Goal: Communication & Community: Answer question/provide support

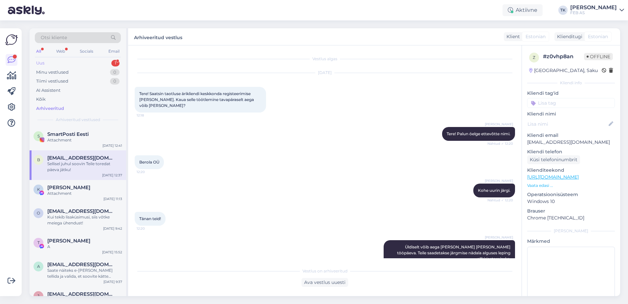
scroll to position [235, 0]
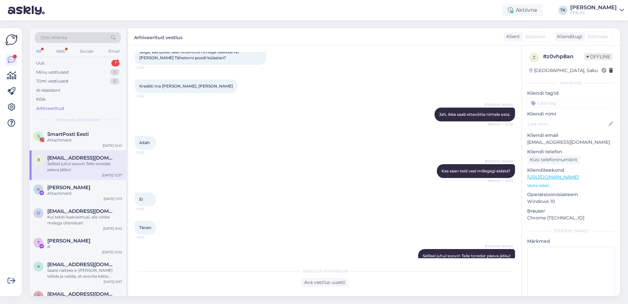
click at [100, 58] on div "Otsi kliente All Web Socials Email Uus 1 Minu vestlused 0 Tiimi vestlused 0 AI …" at bounding box center [78, 77] width 97 height 98
click at [96, 60] on div "Uus 1" at bounding box center [78, 62] width 86 height 9
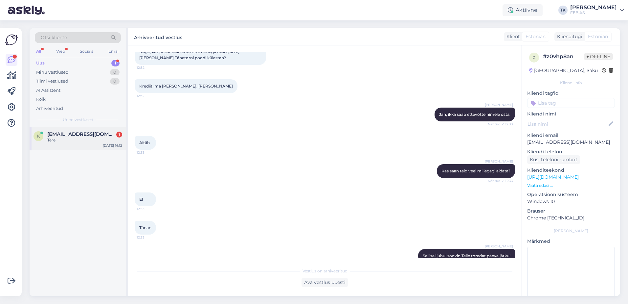
click at [88, 140] on div "Tere" at bounding box center [84, 140] width 75 height 6
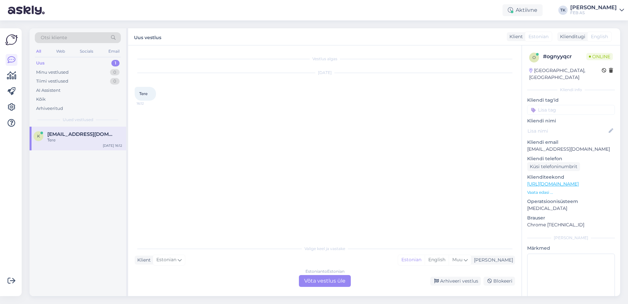
scroll to position [0, 0]
click at [321, 278] on div "Estonian to Estonian Võta vestlus üle" at bounding box center [325, 281] width 52 height 12
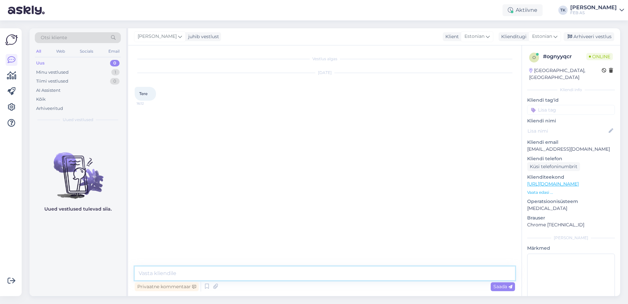
click at [227, 274] on textarea at bounding box center [325, 273] width 380 height 14
type textarea "Tere, kuidas saame teid aidata?"
click at [579, 181] on link "[URL][DOMAIN_NAME]" at bounding box center [553, 184] width 52 height 6
click at [271, 168] on div "Vestlus algas [DATE] Tere 16:12 Triinu [PERSON_NAME] Tere, kuidas saame teid ai…" at bounding box center [328, 152] width 386 height 201
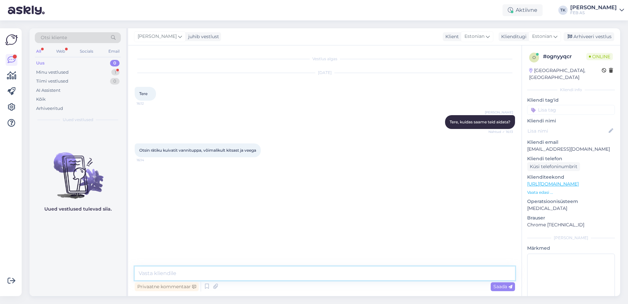
click at [189, 276] on textarea at bounding box center [325, 273] width 380 height 14
type textarea "kas kütte- või tarbeveele?"
type textarea "j"
click at [239, 207] on div "Läheb tarbevee külge 16:16" at bounding box center [325, 207] width 380 height 28
click at [217, 272] on textarea at bounding box center [325, 273] width 380 height 14
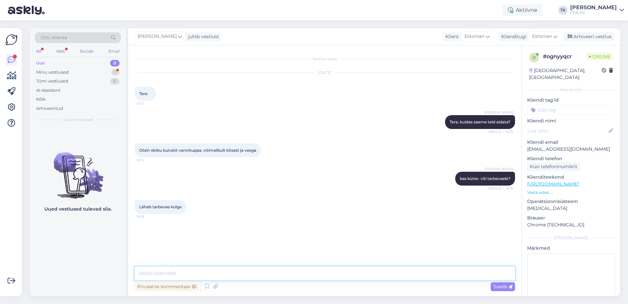
click at [203, 267] on textarea at bounding box center [325, 273] width 380 height 14
type textarea "l"
click at [269, 268] on textarea at bounding box center [325, 273] width 380 height 14
type textarea "lasen müügimehel teiega ühendust [PERSON_NAME] sobivat toodet soovitada. Mis mõ…"
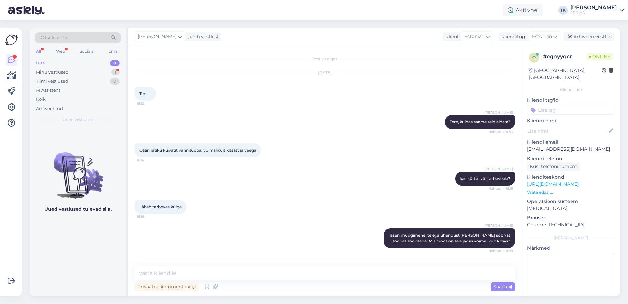
scroll to position [23, 0]
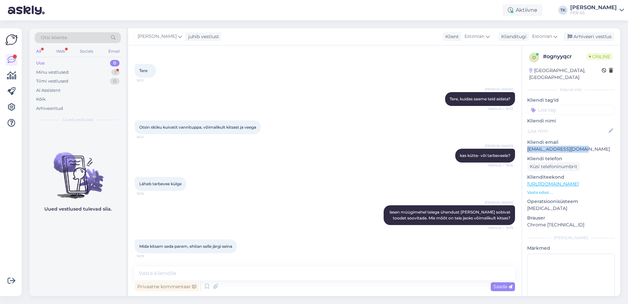
drag, startPoint x: 585, startPoint y: 143, endPoint x: 525, endPoint y: 143, distance: 60.1
click at [525, 143] on div "o # ognyyqcr Online [GEOGRAPHIC_DATA], [GEOGRAPHIC_DATA] Kliendi info Kliendi t…" at bounding box center [571, 183] width 98 height 277
copy p "[EMAIL_ADDRESS][DOMAIN_NAME]"
click at [243, 272] on textarea at bounding box center [325, 273] width 380 height 14
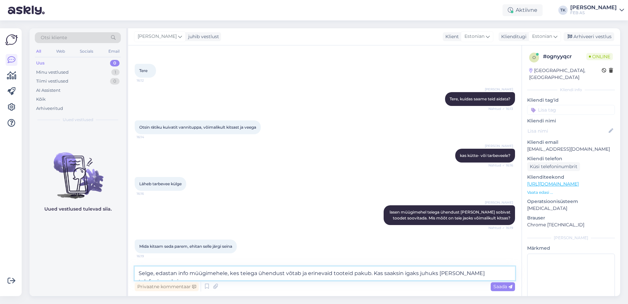
type textarea "Selge, edastan info müügimehele, kes teiega ühendust võtab ja erinevaid tooteid…"
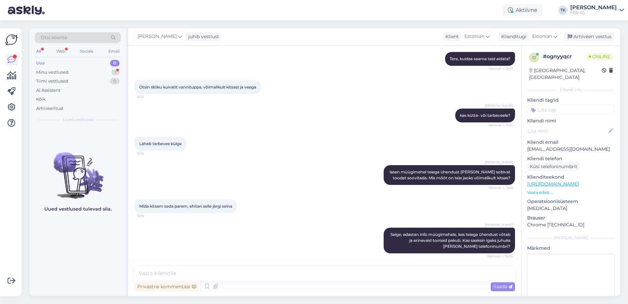
scroll to position [91, 0]
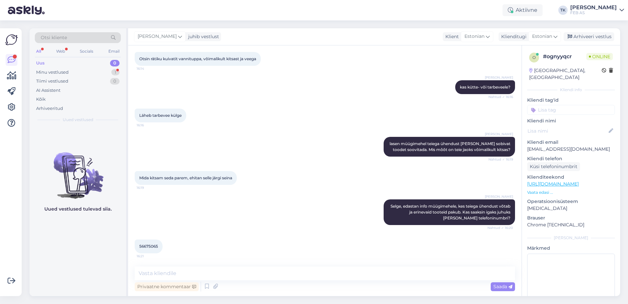
click at [155, 247] on span "56675065" at bounding box center [148, 245] width 19 height 5
copy div "56675065 16:21"
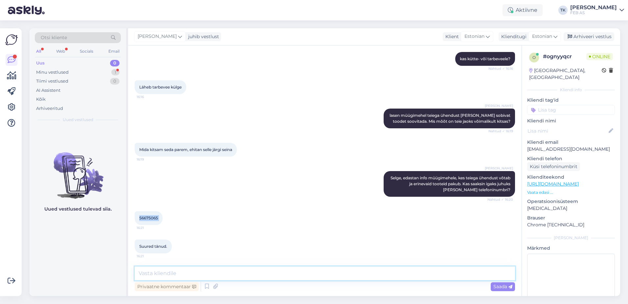
click at [148, 277] on textarea at bounding box center [325, 273] width 380 height 14
type textarea "Müügimees võtab teiega ühendust. Soovime teile ilusat päeva jätku!"
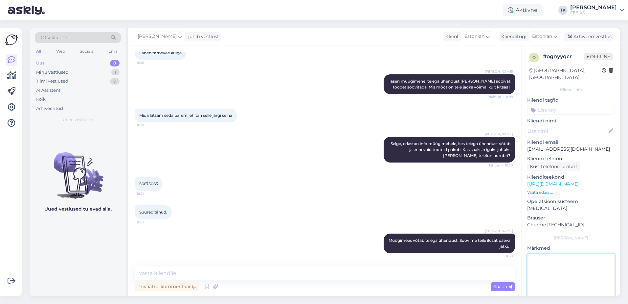
click at [549, 274] on textarea at bounding box center [571, 282] width 88 height 59
type textarea "Suunatud Ojarile"
click at [581, 225] on div "o # ognyyqcr Offline [GEOGRAPHIC_DATA], [GEOGRAPHIC_DATA] Kliendi info Kliendi …" at bounding box center [571, 183] width 98 height 277
click at [609, 36] on div "Arhiveeri vestlus" at bounding box center [589, 36] width 51 height 9
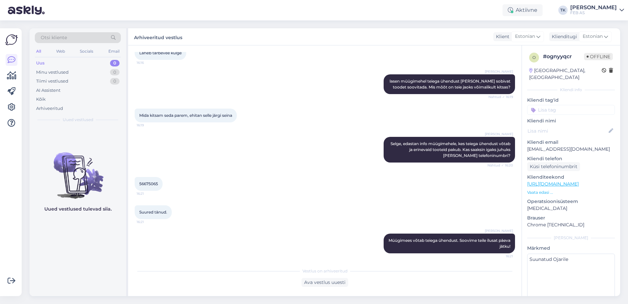
click at [606, 8] on div "[PERSON_NAME]" at bounding box center [593, 7] width 47 height 5
click at [561, 58] on div "Logi välja" at bounding box center [565, 56] width 117 height 12
